Goal: Transaction & Acquisition: Purchase product/service

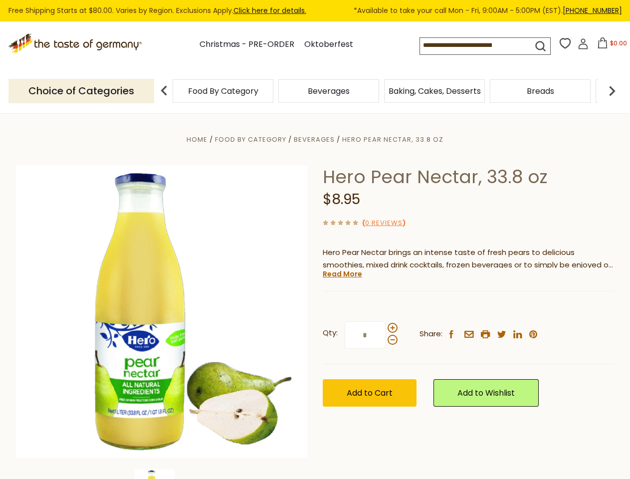
click at [315, 239] on div "Home Food By Category [GEOGRAPHIC_DATA] Hero Pear Nectar, 33.8 oz Hero Pear Nec…" at bounding box center [314, 325] width 613 height 384
click at [469, 45] on input at bounding box center [467, 45] width 95 height 14
click at [610, 46] on span "$0.00" at bounding box center [618, 43] width 17 height 8
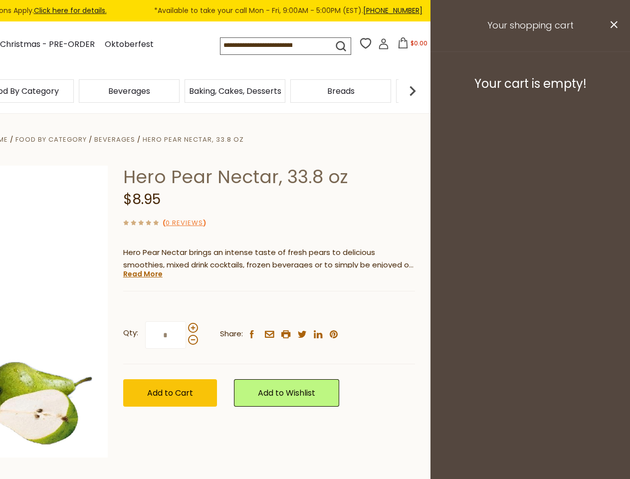
click at [182, 91] on div "Beverages" at bounding box center [129, 90] width 106 height 23
click at [612, 91] on h3 "Your cart is empty!" at bounding box center [530, 83] width 175 height 15
click at [315, 296] on div "Hero Pear Nectar, 33.8 oz $8.95 ( 0 Reviews ) Hero Pear Nectar brings an intens…" at bounding box center [269, 297] width 292 height 263
click at [162, 474] on div "Home Food By Category [GEOGRAPHIC_DATA] Hero Pear Nectar, 33.8 oz Hero Pear Nec…" at bounding box center [115, 325] width 613 height 384
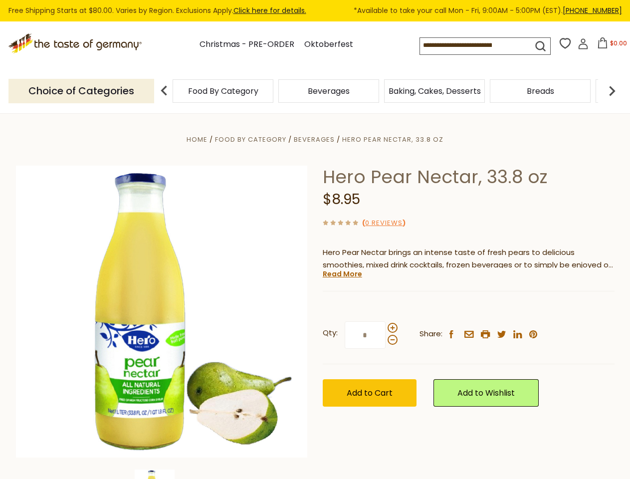
click at [162, 474] on div "Home Food By Category [GEOGRAPHIC_DATA] Hero Pear Nectar, 33.8 oz Hero Pear Nec…" at bounding box center [314, 325] width 613 height 384
click at [342, 274] on link "Read More" at bounding box center [342, 274] width 39 height 10
click at [315, 239] on div "Home Food By Category [GEOGRAPHIC_DATA] Hero Pear Nectar, 33.8 oz Hero Pear Nec…" at bounding box center [314, 325] width 613 height 384
click at [469, 45] on input at bounding box center [467, 45] width 95 height 14
click at [610, 46] on span "$0.00" at bounding box center [618, 43] width 17 height 8
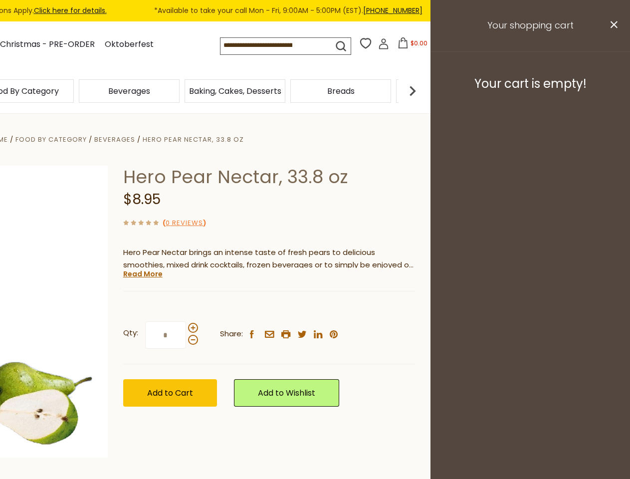
click at [182, 91] on div "Beverages" at bounding box center [129, 90] width 106 height 23
click at [74, 91] on div "Beverages" at bounding box center [23, 90] width 101 height 23
click at [612, 91] on h3 "Your cart is empty!" at bounding box center [530, 83] width 175 height 15
click at [315, 296] on div "Hero Pear Nectar, 33.8 oz $8.95 ( 0 Reviews ) Hero Pear Nectar brings an intens…" at bounding box center [269, 297] width 292 height 263
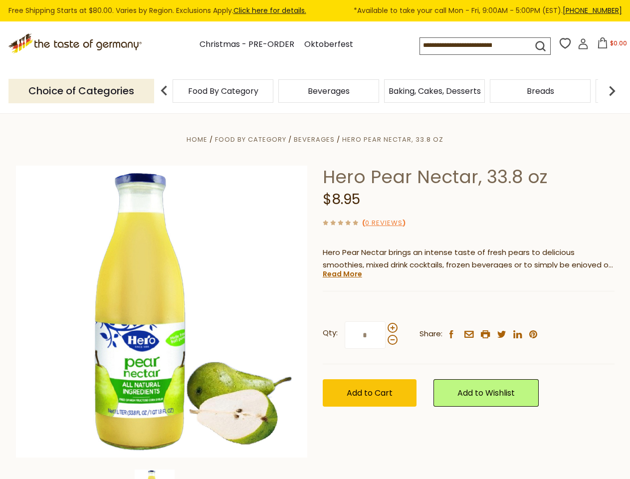
click at [162, 474] on div "Home Food By Category [GEOGRAPHIC_DATA] Hero Pear Nectar, 33.8 oz Hero Pear Nec…" at bounding box center [314, 325] width 613 height 384
click at [342, 274] on div "Hero Pear Nectar, 33.8 oz $8.95 ( 0 Reviews ) Hero Pear Nectar brings an intens…" at bounding box center [469, 297] width 292 height 263
